Goal: Task Accomplishment & Management: Use online tool/utility

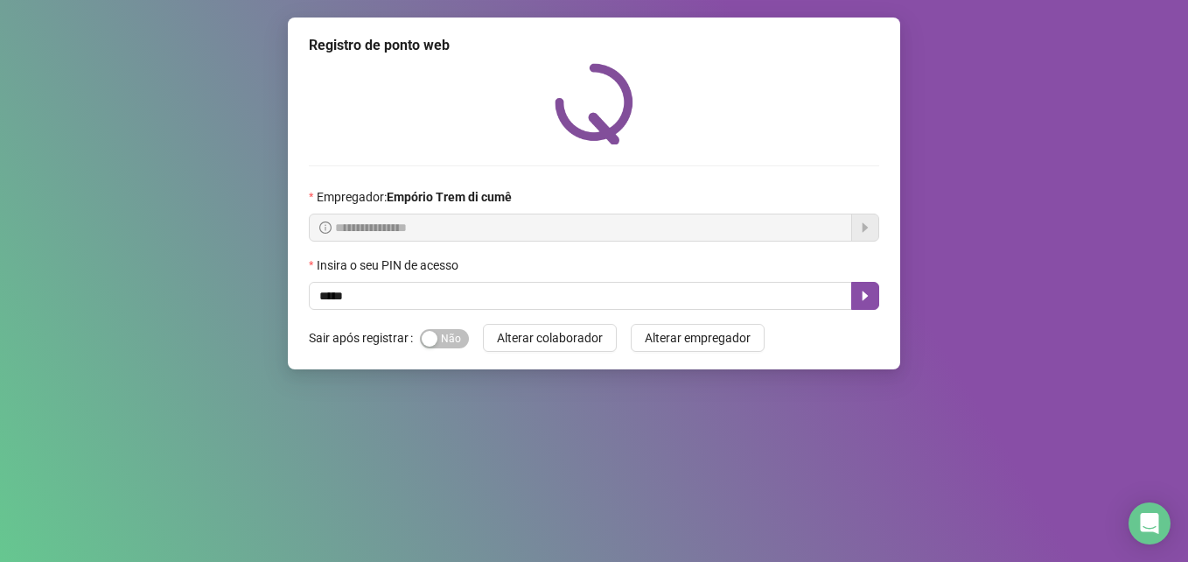
type input "*****"
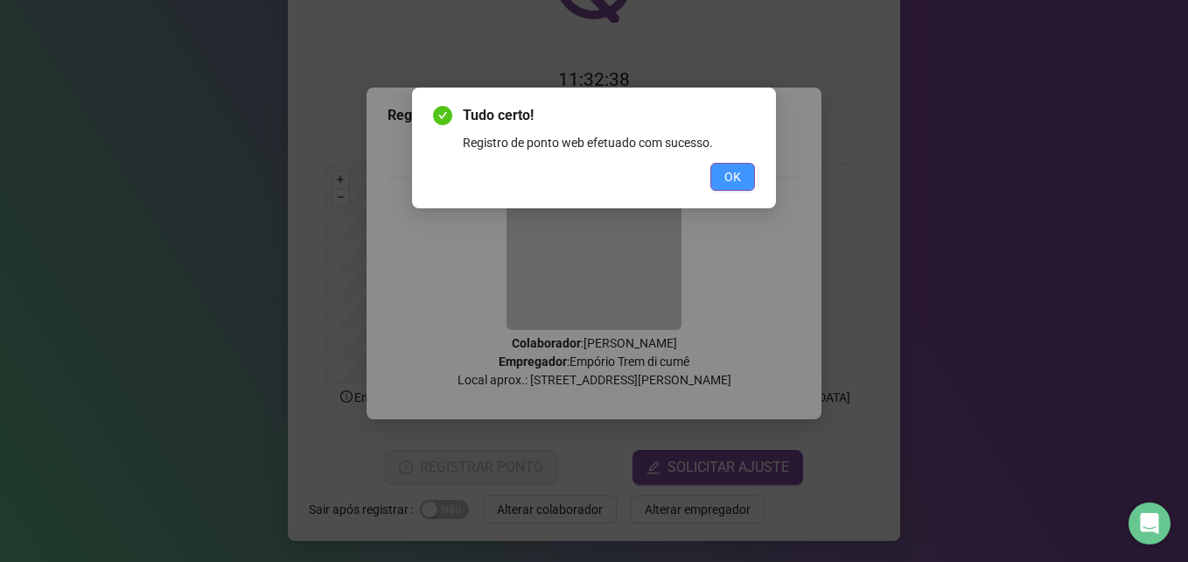
click at [724, 176] on span "OK" at bounding box center [732, 176] width 17 height 19
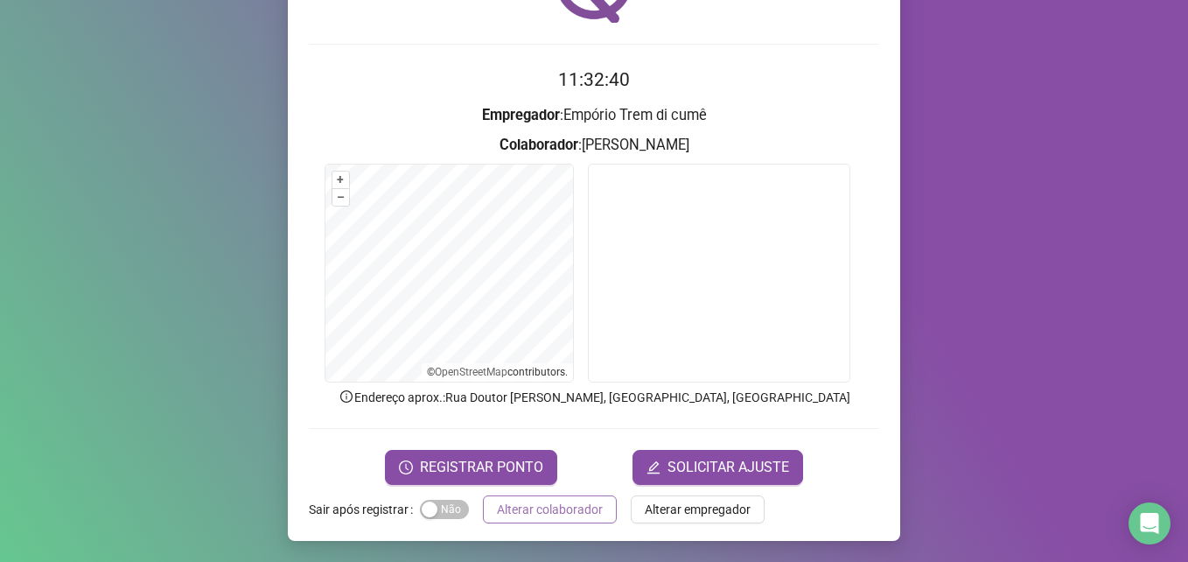
click at [560, 514] on span "Alterar colaborador" at bounding box center [550, 508] width 106 height 19
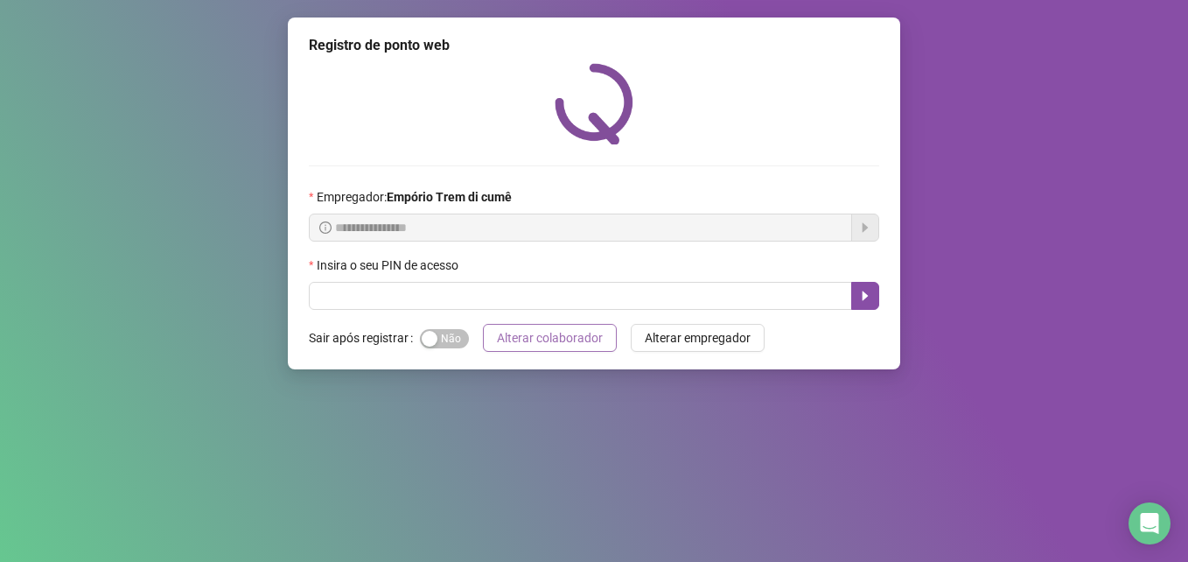
scroll to position [0, 0]
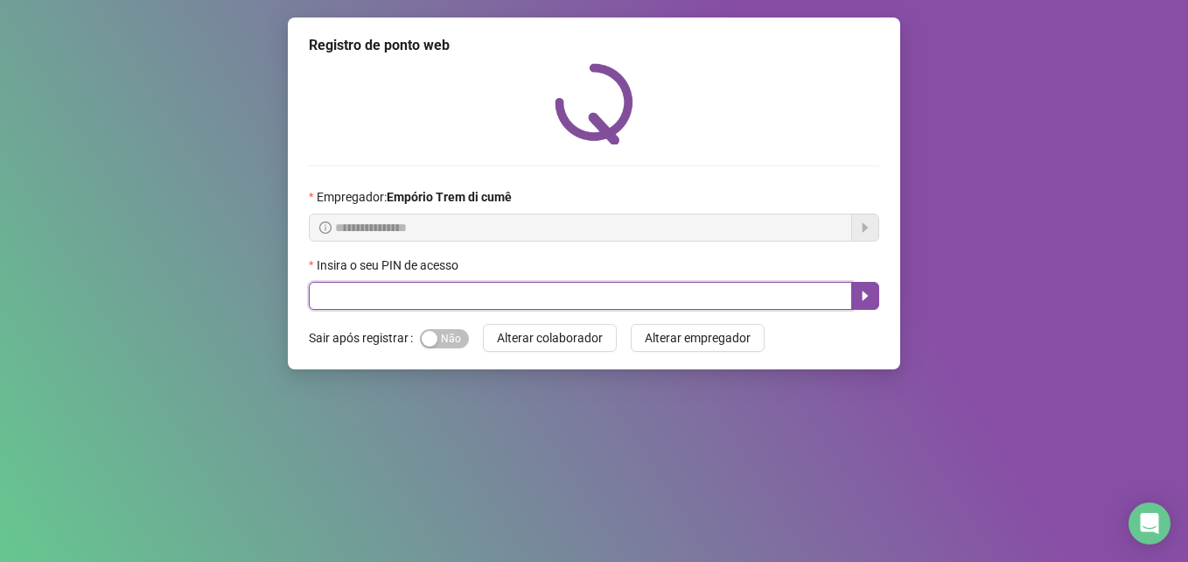
click at [660, 298] on input "text" at bounding box center [580, 296] width 543 height 28
type input "*****"
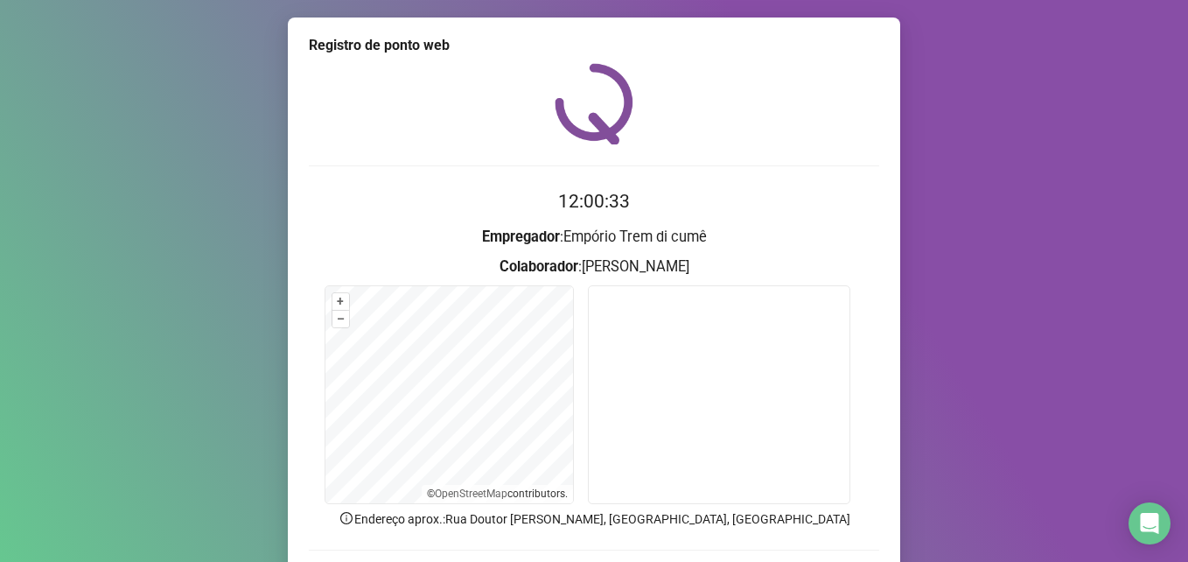
scroll to position [87, 0]
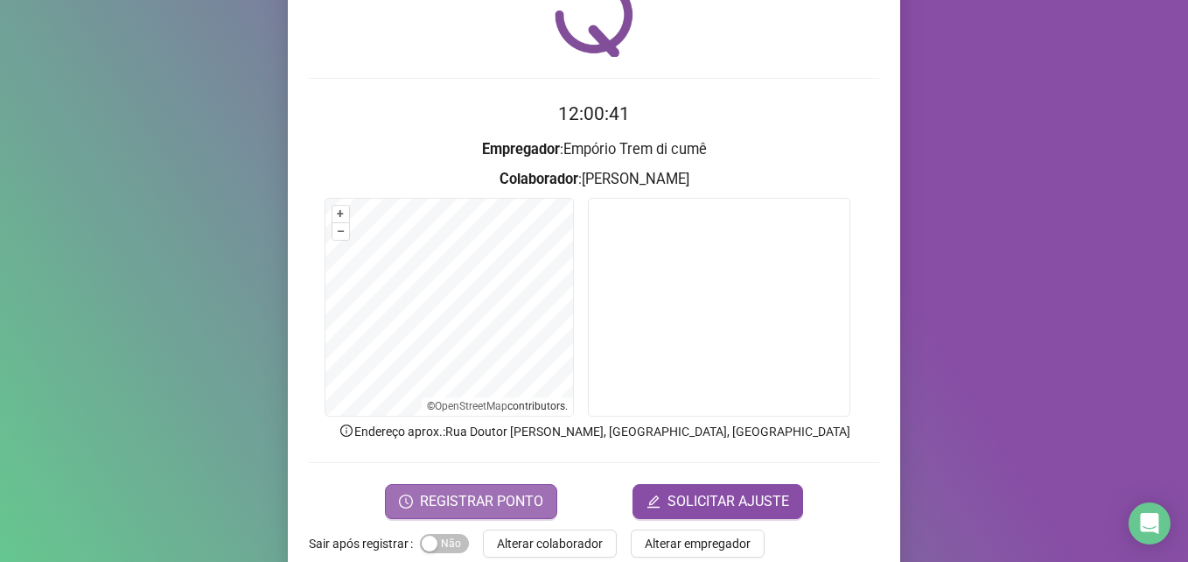
click at [438, 484] on button "REGISTRAR PONTO" at bounding box center [471, 501] width 172 height 35
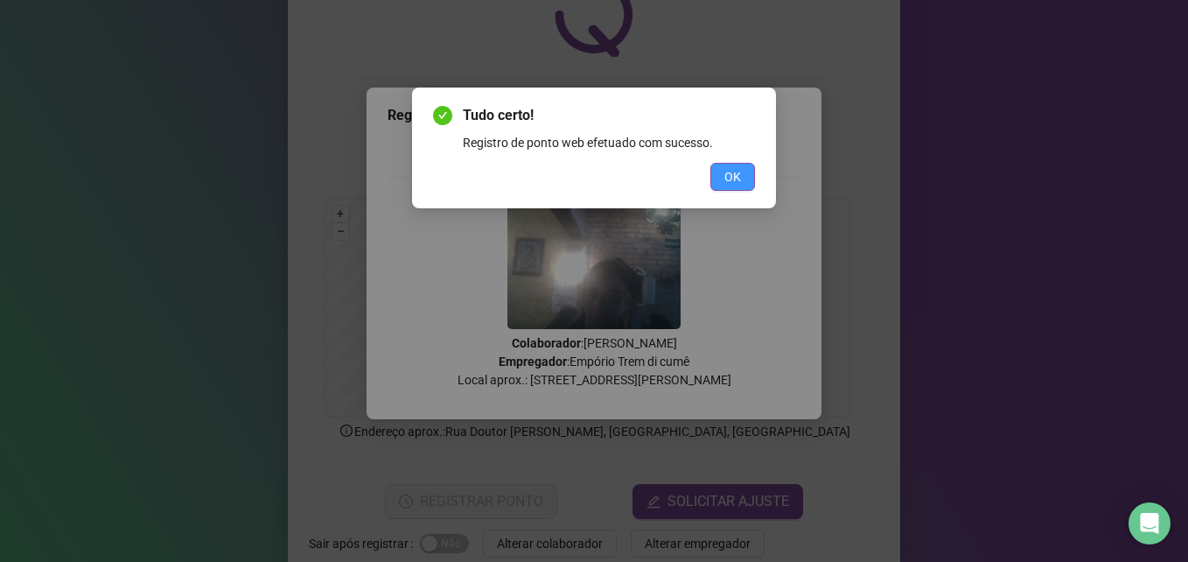
click at [737, 185] on span "OK" at bounding box center [732, 176] width 17 height 19
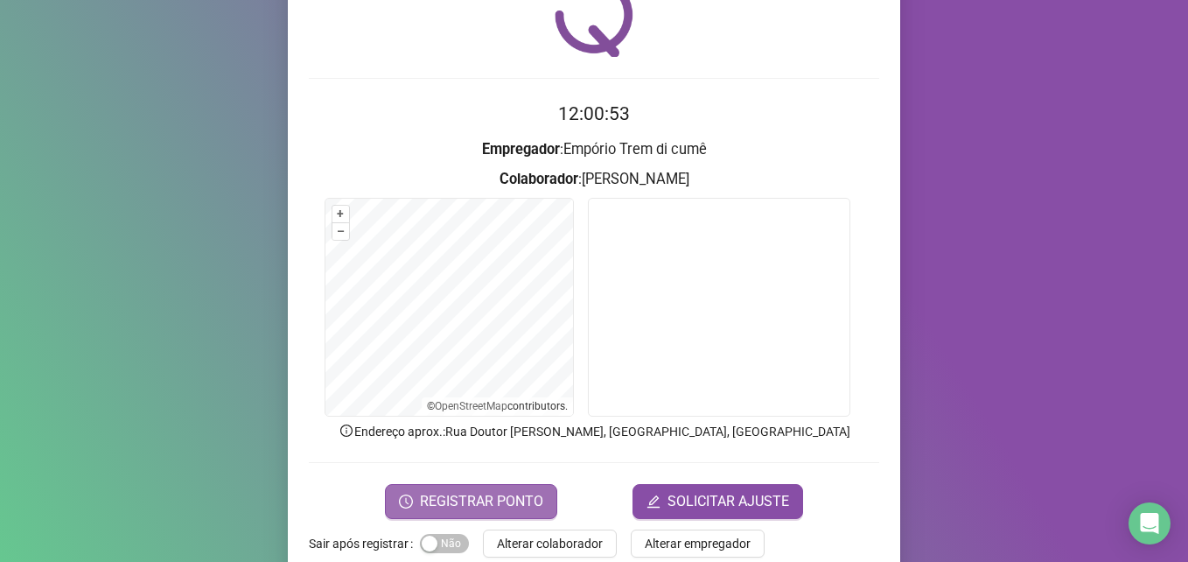
drag, startPoint x: 650, startPoint y: 290, endPoint x: 450, endPoint y: 503, distance: 291.5
click at [450, 503] on span "REGISTRAR PONTO" at bounding box center [481, 501] width 123 height 21
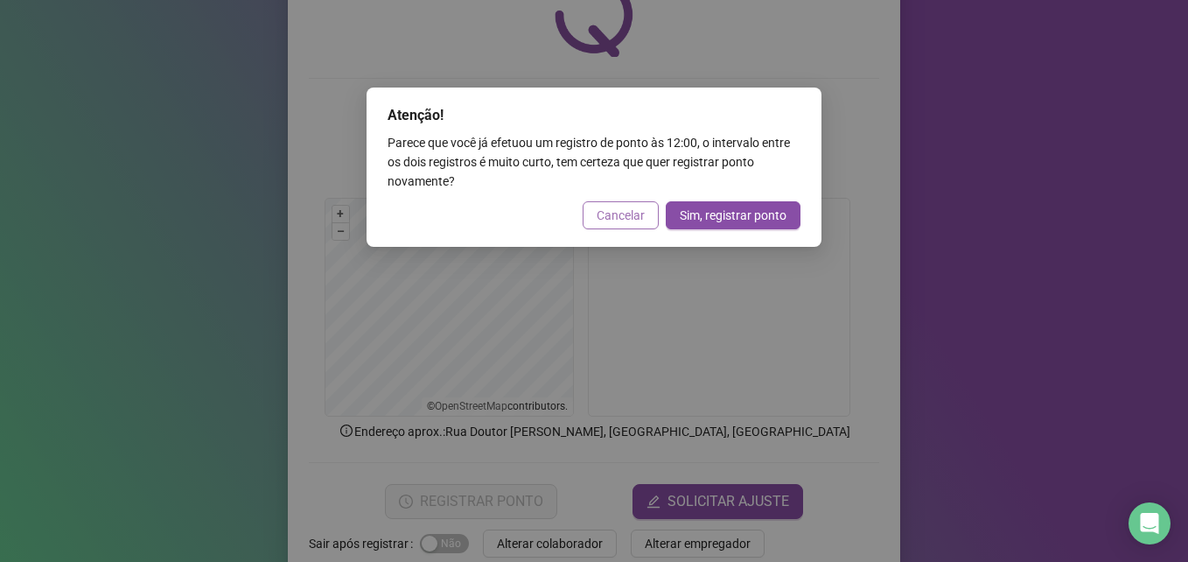
click at [621, 212] on span "Cancelar" at bounding box center [621, 215] width 48 height 19
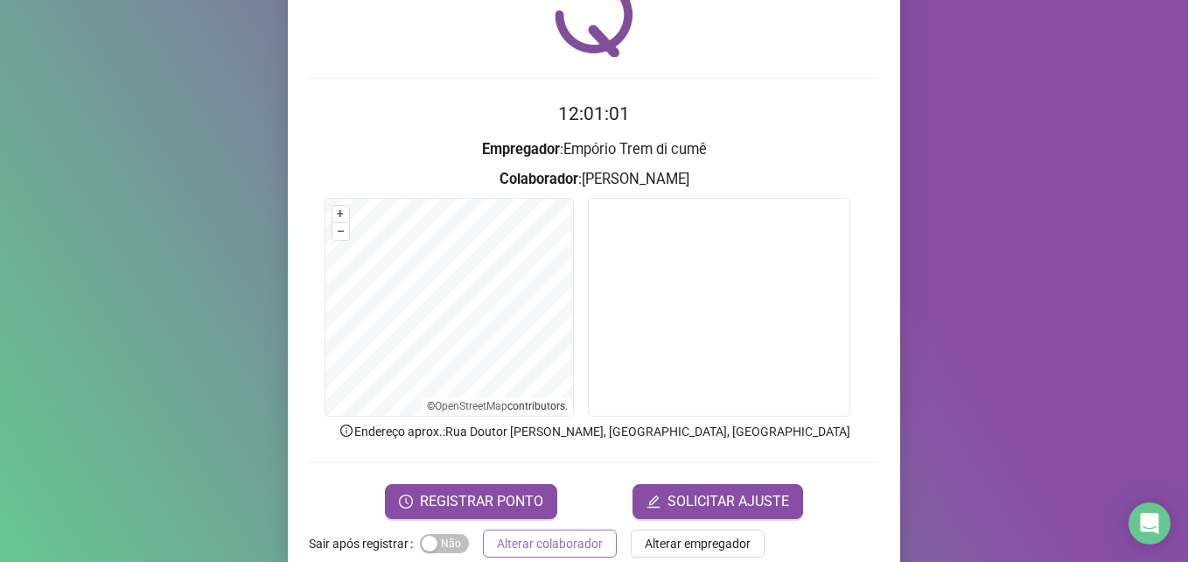
click at [561, 556] on button "Alterar colaborador" at bounding box center [550, 543] width 134 height 28
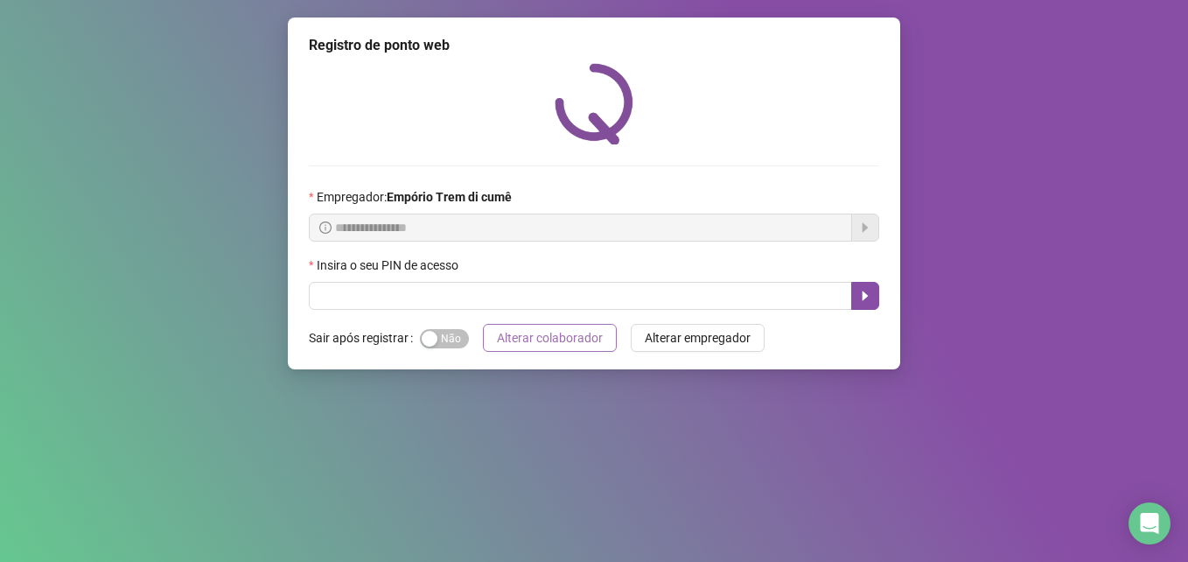
scroll to position [0, 0]
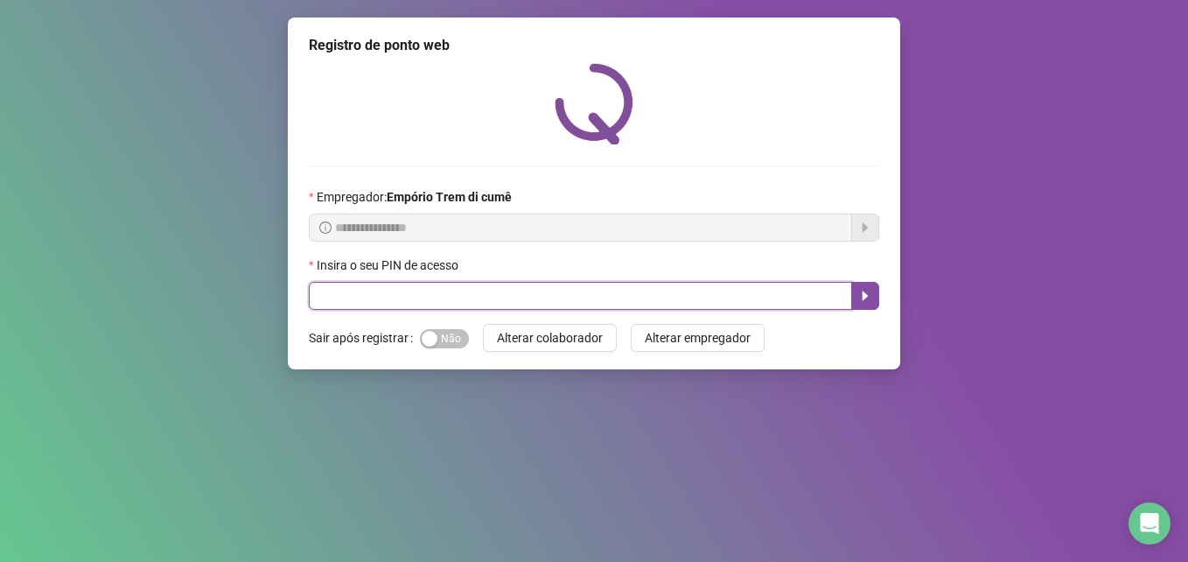
click at [638, 288] on input "text" at bounding box center [580, 296] width 543 height 28
type input "*"
type input "*****"
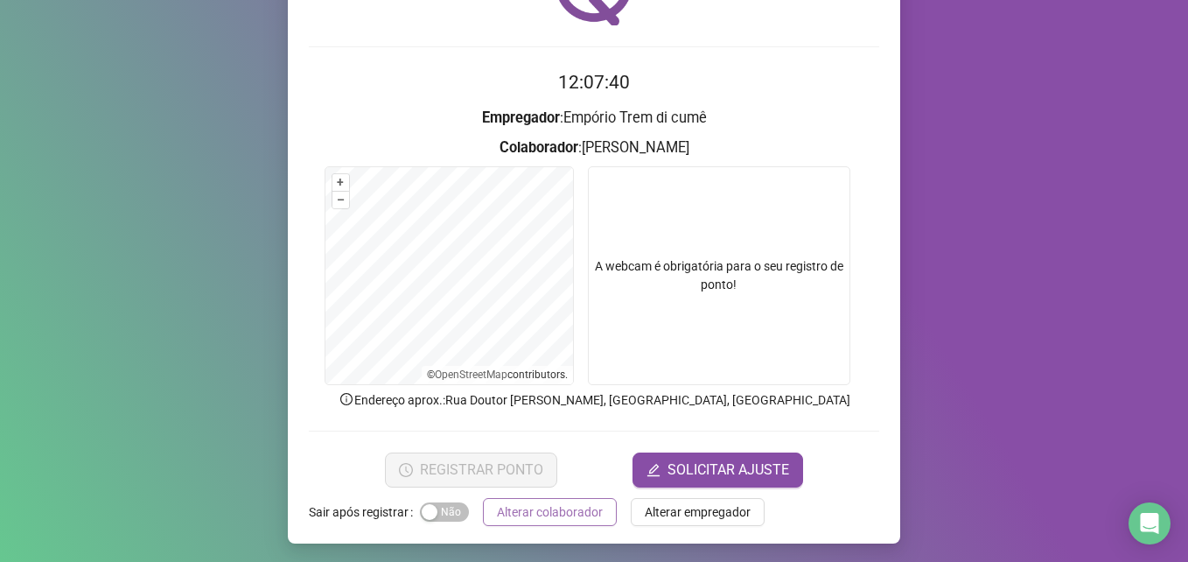
scroll to position [122, 0]
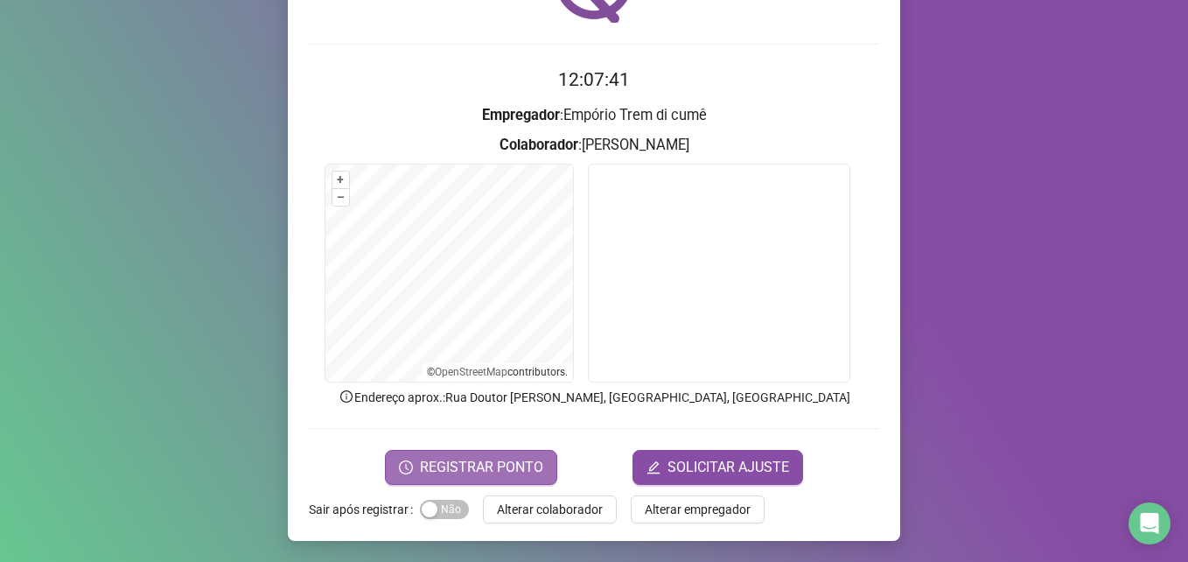
click at [487, 464] on span "REGISTRAR PONTO" at bounding box center [481, 467] width 123 height 21
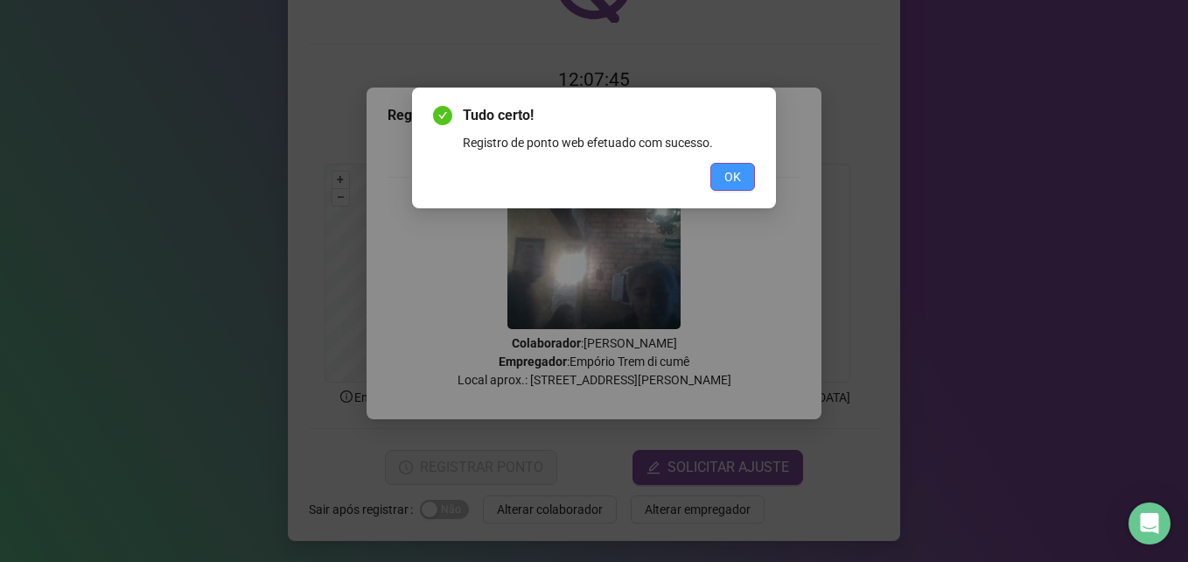
click at [738, 178] on span "OK" at bounding box center [732, 176] width 17 height 19
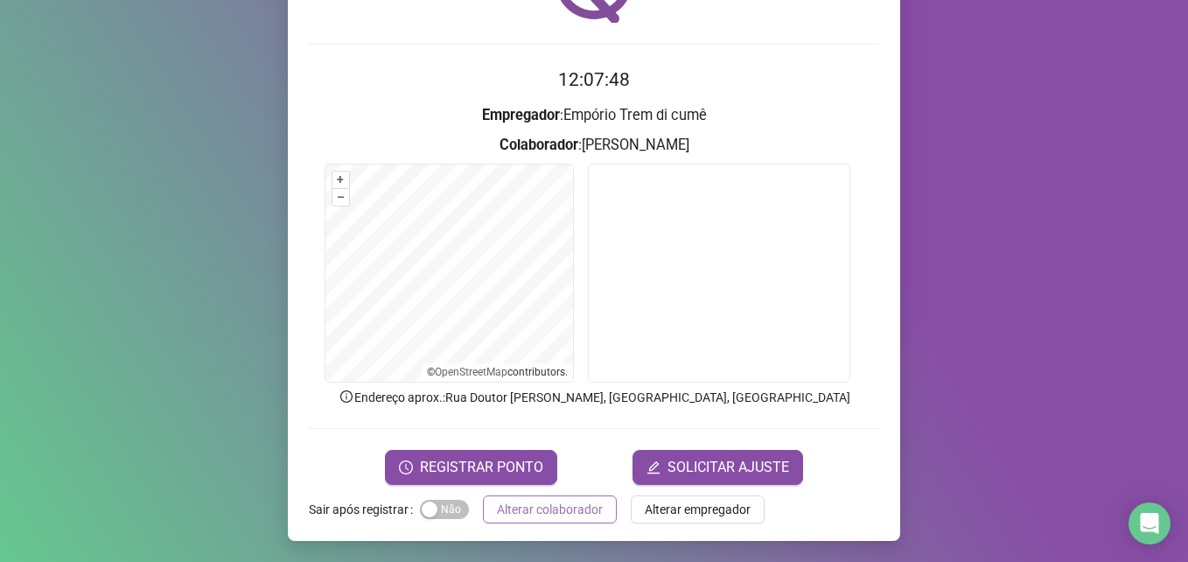
click at [520, 513] on span "Alterar colaborador" at bounding box center [550, 508] width 106 height 19
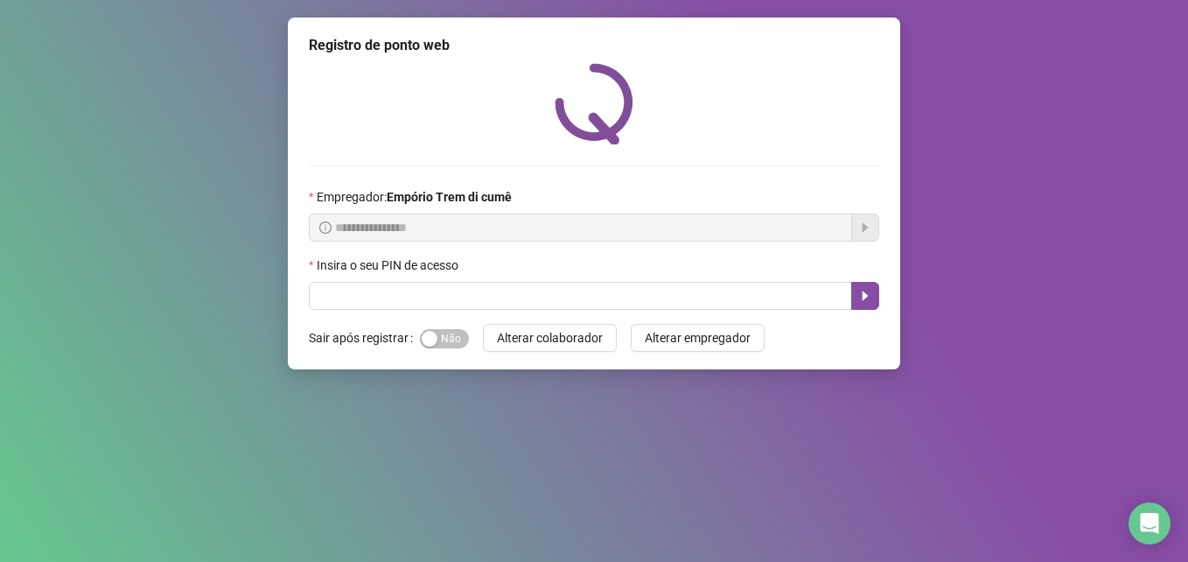
scroll to position [0, 0]
